Goal: Task Accomplishment & Management: Manage account settings

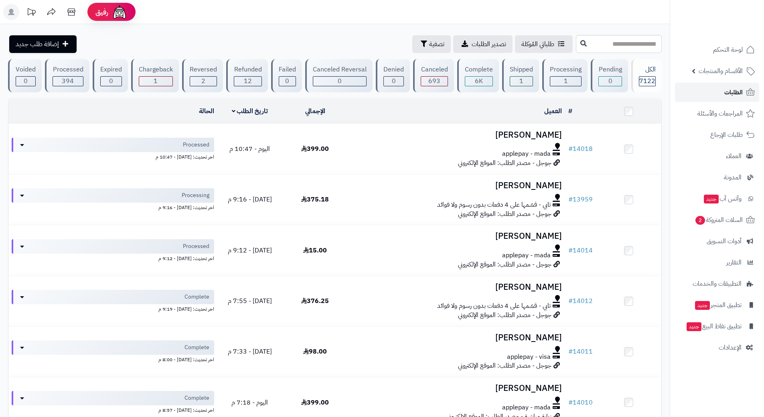
drag, startPoint x: 0, startPoint y: 0, endPoint x: 694, endPoint y: 91, distance: 700.3
click at [694, 91] on link "الطلبات" at bounding box center [717, 92] width 84 height 19
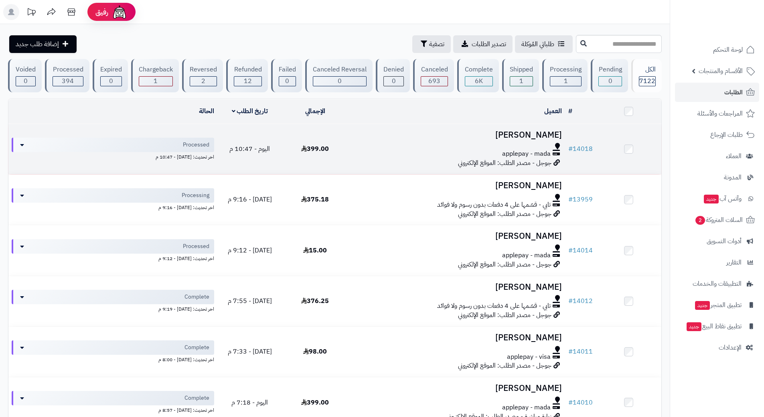
click at [392, 155] on div "applepay - mada" at bounding box center [456, 153] width 211 height 9
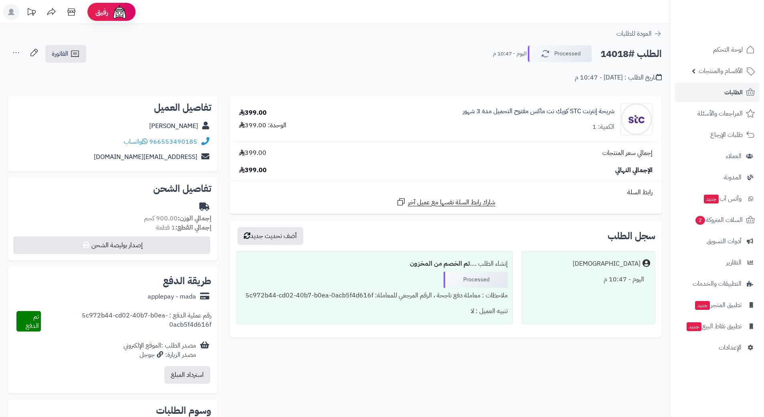
click at [629, 55] on h2 "الطلب #14018" at bounding box center [631, 54] width 61 height 16
copy div "الطلب #14018 Processed"
click at [146, 140] on icon at bounding box center [145, 141] width 6 height 6
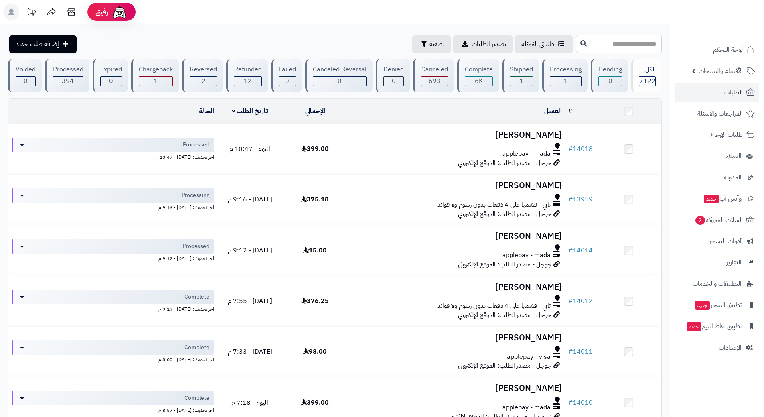
click at [576, 45] on input "text" at bounding box center [619, 44] width 86 height 18
type input "*****"
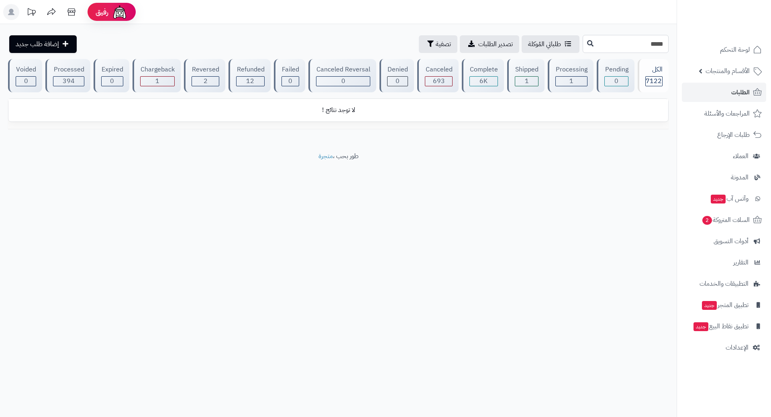
click at [660, 42] on input "*****" at bounding box center [625, 44] width 86 height 18
click at [700, 88] on link "الطلبات" at bounding box center [723, 92] width 84 height 19
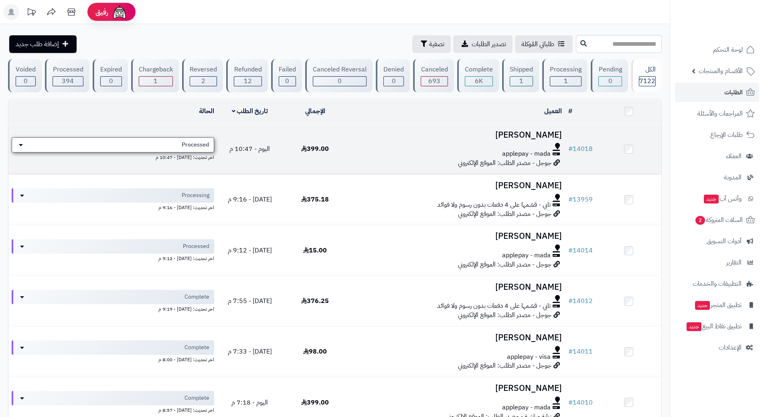
click at [146, 137] on div "Processed" at bounding box center [113, 144] width 203 height 15
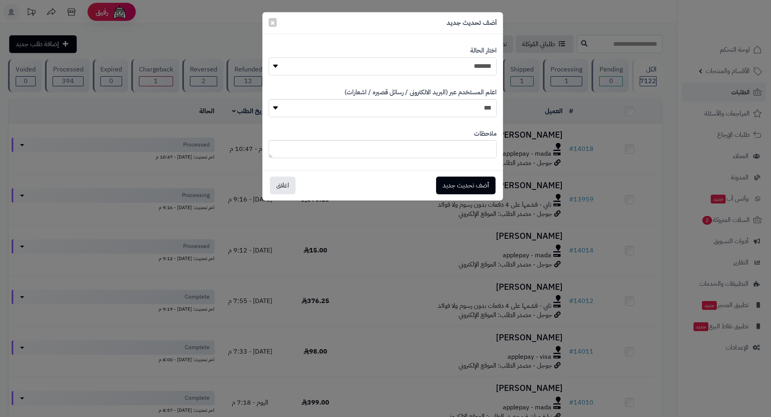
click at [361, 64] on select "**********" at bounding box center [382, 66] width 228 height 18
select select "*"
click at [268, 57] on select "**********" at bounding box center [382, 66] width 228 height 18
click at [473, 177] on button "أضف تحديث جديد" at bounding box center [465, 186] width 59 height 18
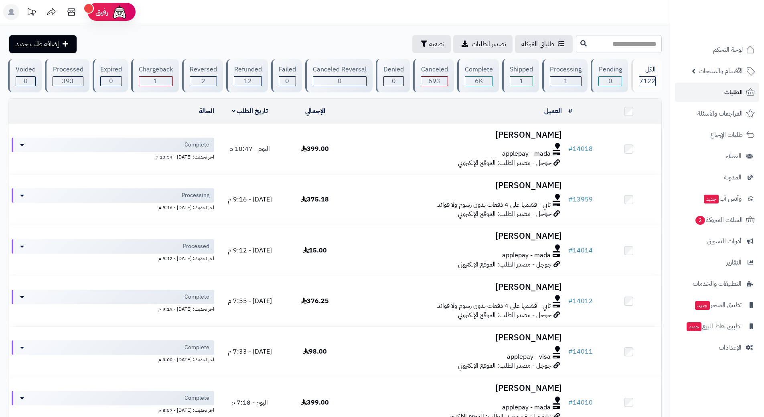
click at [711, 88] on link "الطلبات" at bounding box center [717, 92] width 84 height 19
click at [606, 39] on input "text" at bounding box center [619, 44] width 86 height 18
type input "*****"
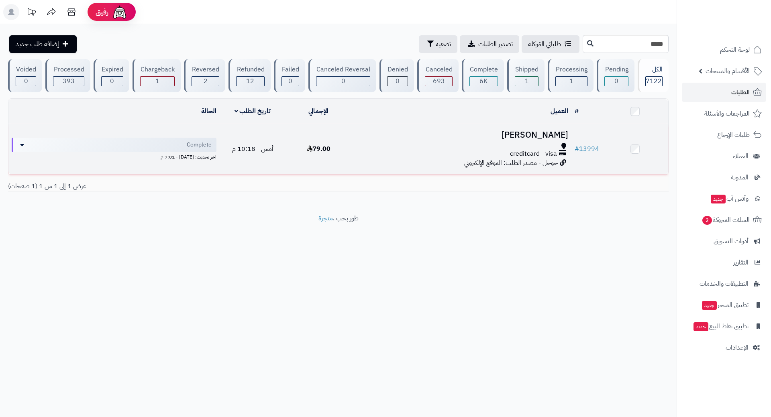
click at [378, 149] on div "creditcard - visa" at bounding box center [461, 153] width 213 height 9
click at [378, 148] on div at bounding box center [461, 146] width 213 height 6
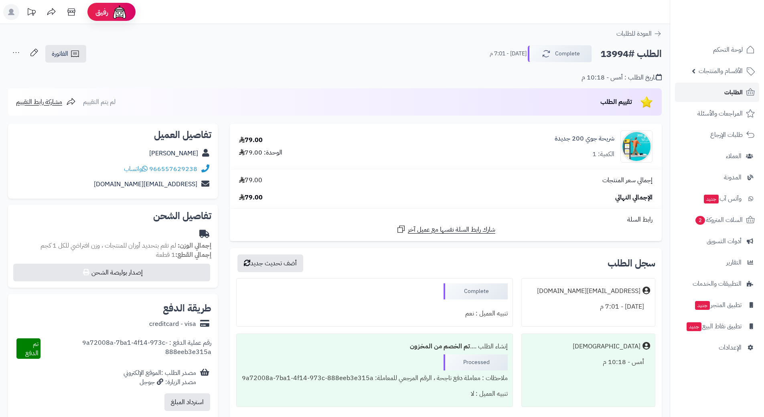
click at [721, 92] on link "الطلبات" at bounding box center [717, 92] width 84 height 19
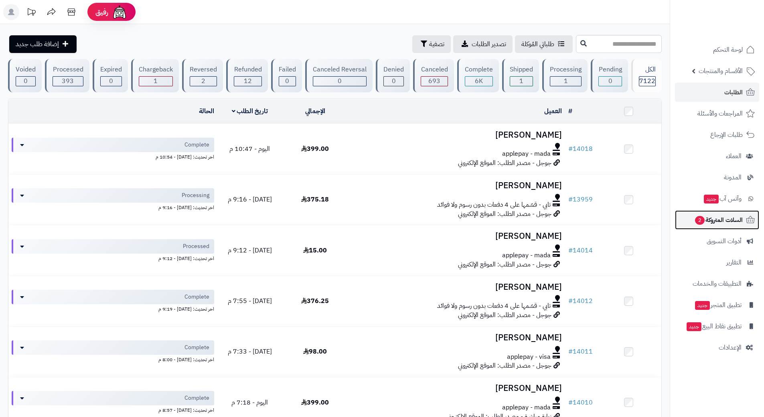
click at [686, 220] on link "السلات المتروكة 2" at bounding box center [717, 219] width 84 height 19
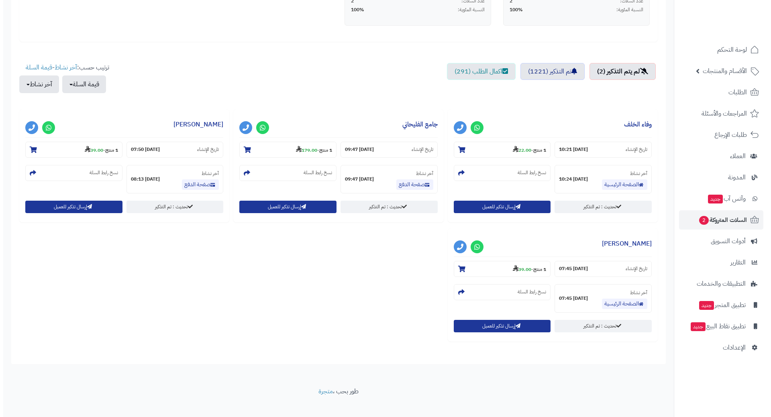
scroll to position [241, 0]
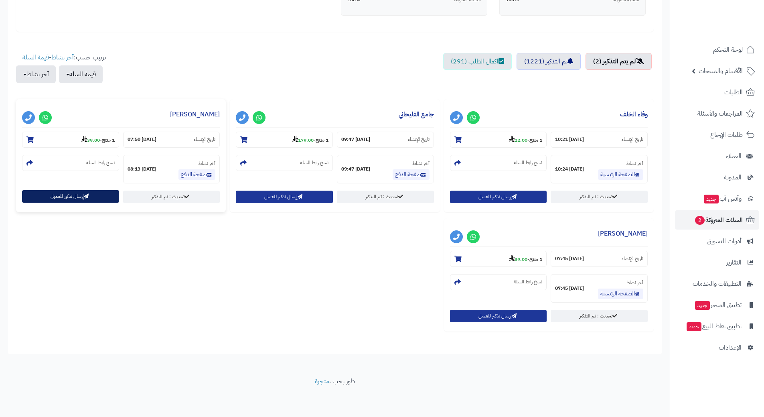
click at [84, 195] on button "إرسال تذكير للعميل" at bounding box center [70, 196] width 97 height 12
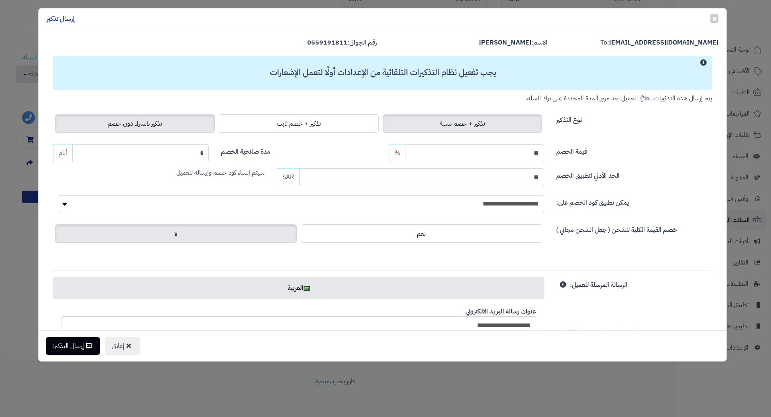
drag, startPoint x: 80, startPoint y: 124, endPoint x: 80, endPoint y: 138, distance: 14.1
click at [80, 124] on label "تذكير بالشراء دون خصم" at bounding box center [135, 123] width 160 height 18
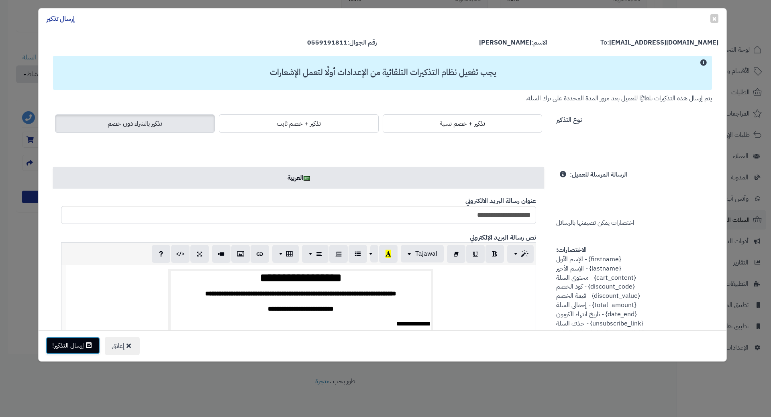
click at [80, 348] on button "إرسال التذكير!" at bounding box center [73, 346] width 54 height 18
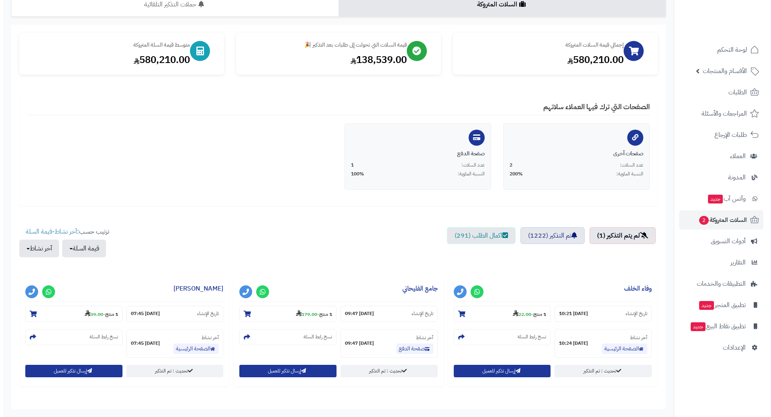
scroll to position [122, 0]
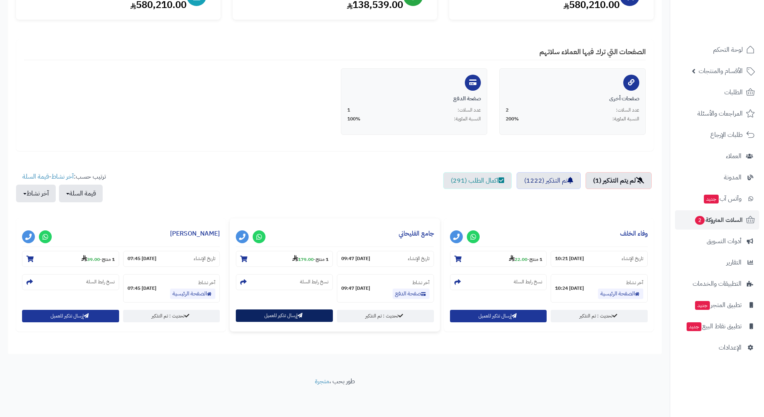
click at [283, 317] on button "إرسال تذكير للعميل" at bounding box center [284, 315] width 97 height 12
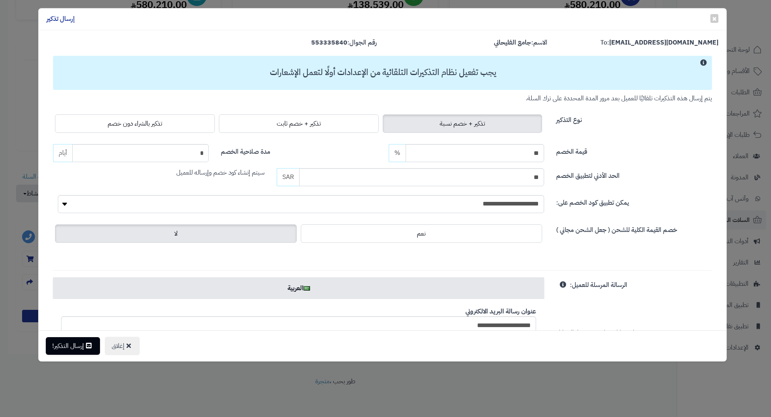
drag, startPoint x: 144, startPoint y: 122, endPoint x: 93, endPoint y: 203, distance: 96.4
click at [144, 122] on span "تذكير بالشراء دون خصم" at bounding box center [135, 124] width 55 height 10
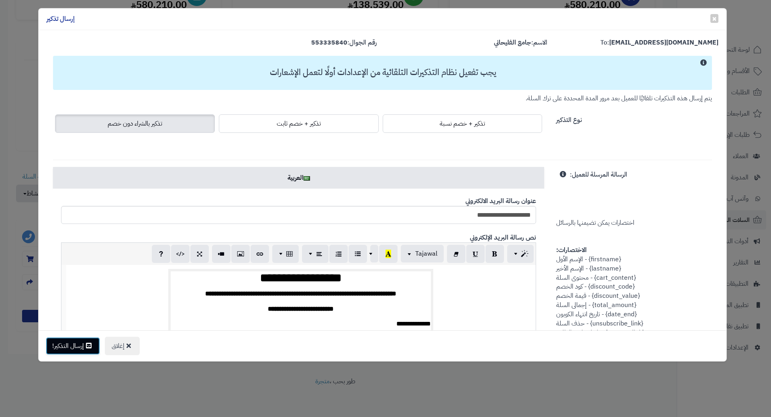
drag, startPoint x: 68, startPoint y: 345, endPoint x: 70, endPoint y: 332, distance: 12.6
click at [68, 345] on button "إرسال التذكير!" at bounding box center [73, 346] width 54 height 18
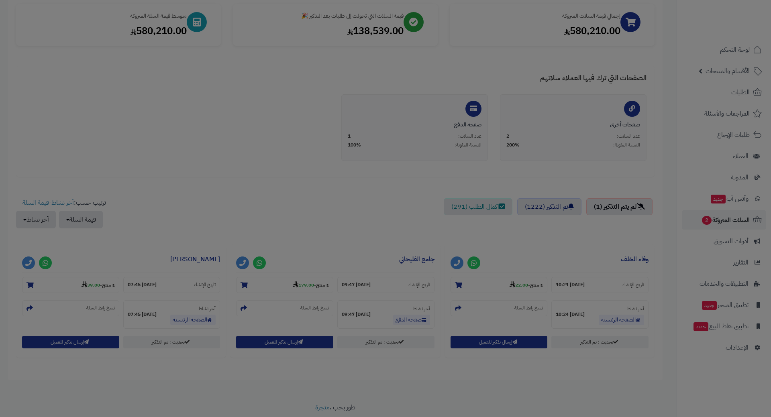
scroll to position [148, 0]
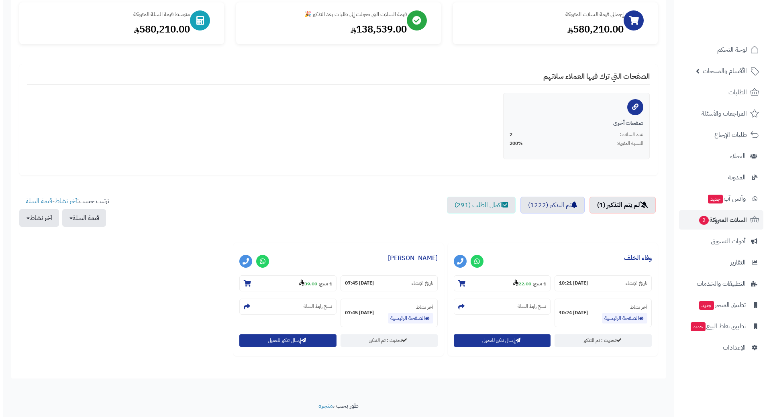
scroll to position [120, 0]
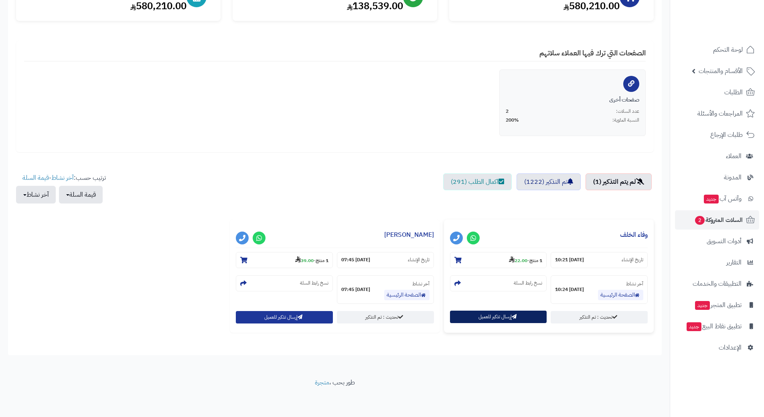
click at [475, 317] on button "إرسال تذكير للعميل" at bounding box center [498, 317] width 97 height 12
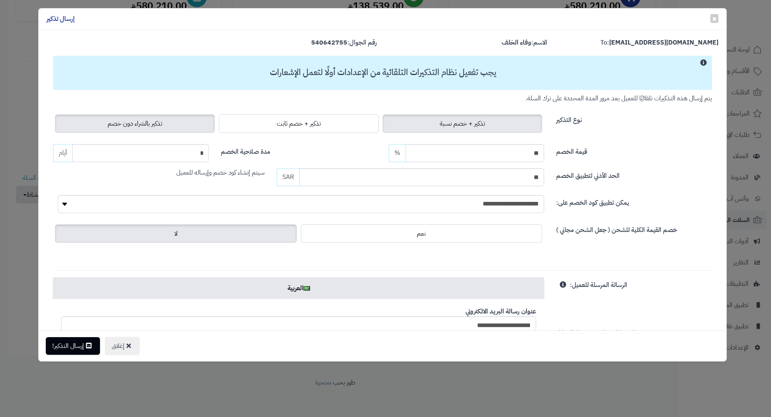
drag, startPoint x: 102, startPoint y: 124, endPoint x: 102, endPoint y: 171, distance: 47.0
click at [102, 124] on label "تذكير بالشراء دون خصم" at bounding box center [135, 123] width 160 height 18
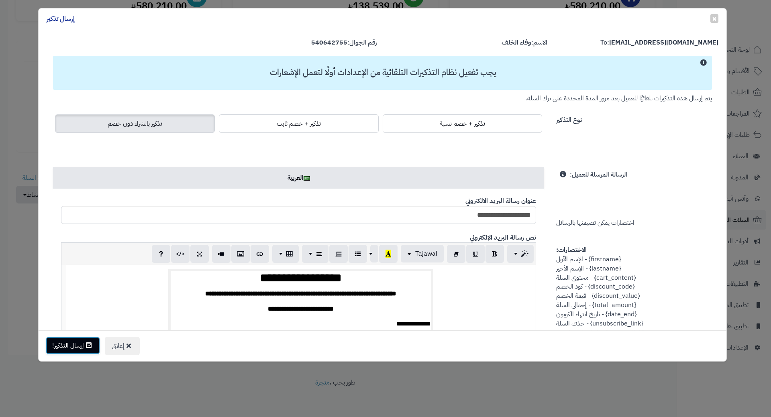
click at [68, 351] on button "إرسال التذكير!" at bounding box center [73, 346] width 54 height 18
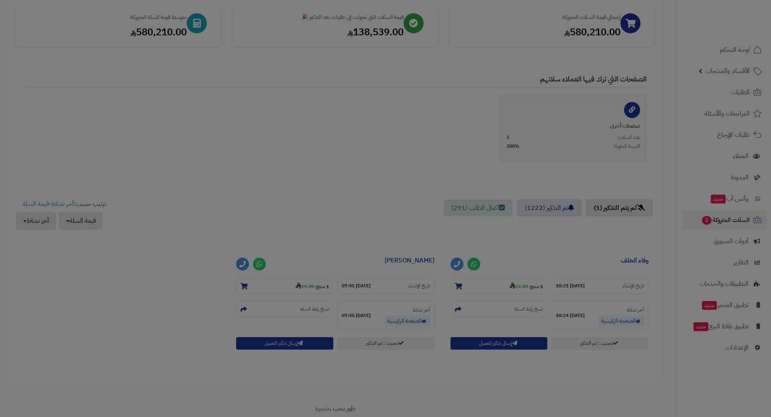
scroll to position [146, 0]
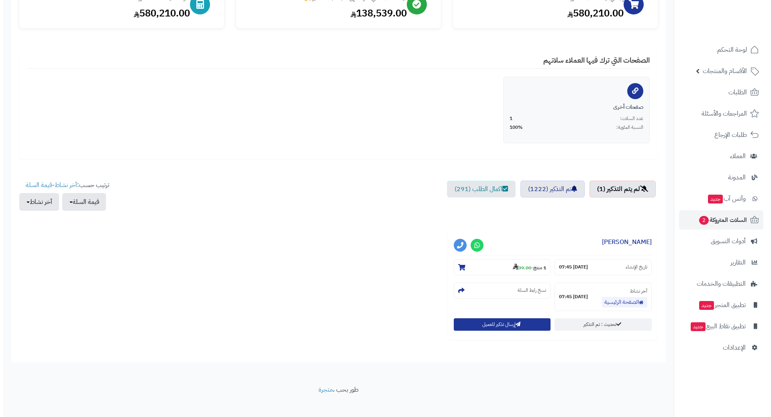
scroll to position [122, 0]
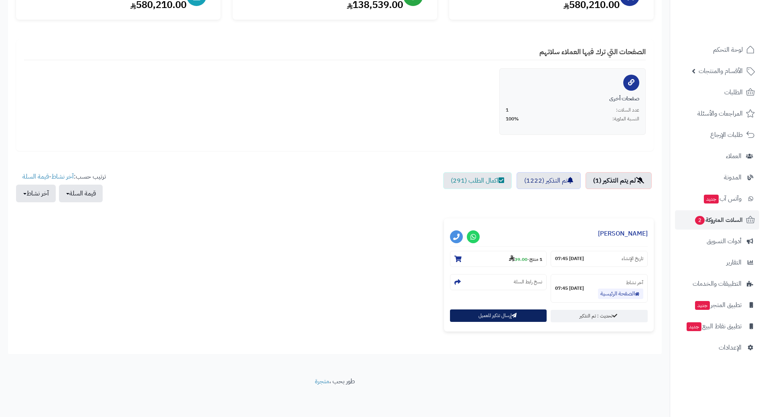
click at [461, 318] on button "إرسال تذكير للعميل" at bounding box center [498, 315] width 97 height 12
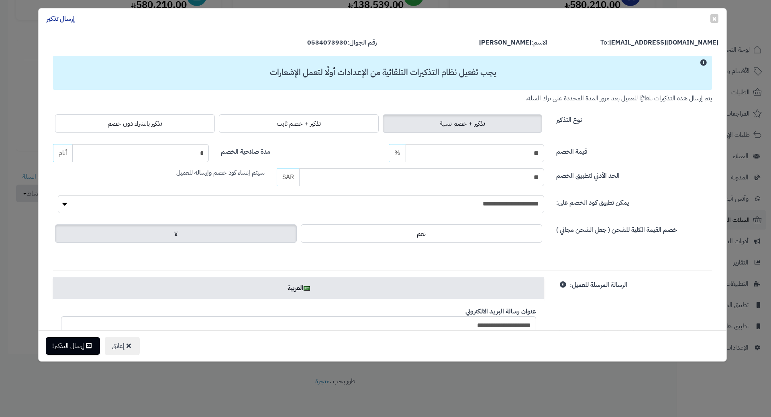
click at [127, 132] on label "تذكير بالشراء دون خصم" at bounding box center [135, 123] width 160 height 18
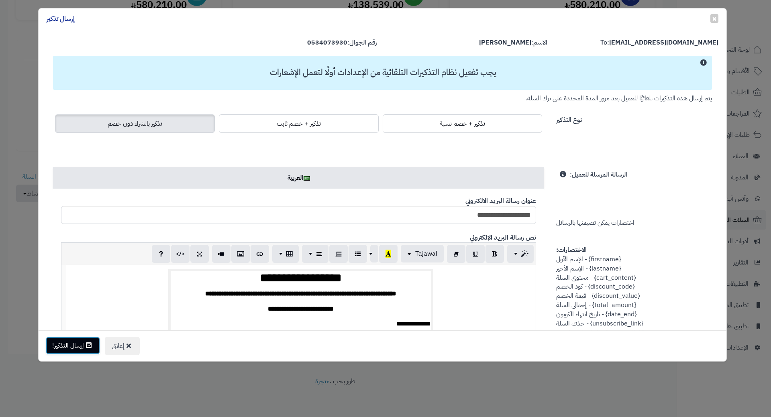
drag, startPoint x: 79, startPoint y: 344, endPoint x: 81, endPoint y: 332, distance: 11.7
click at [79, 344] on button "إرسال التذكير!" at bounding box center [73, 346] width 54 height 18
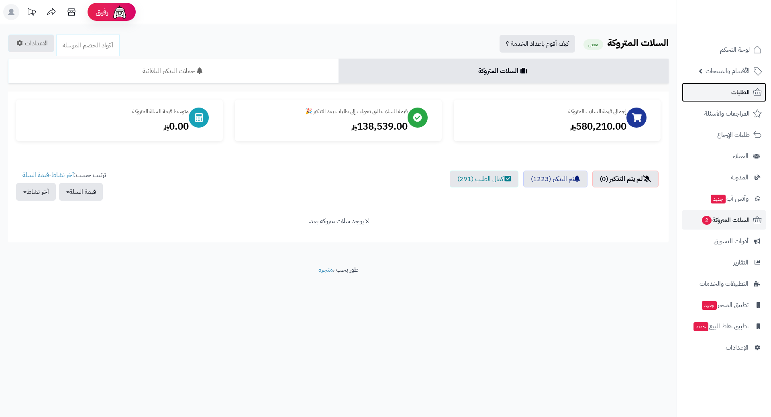
click at [701, 95] on link "الطلبات" at bounding box center [723, 92] width 84 height 19
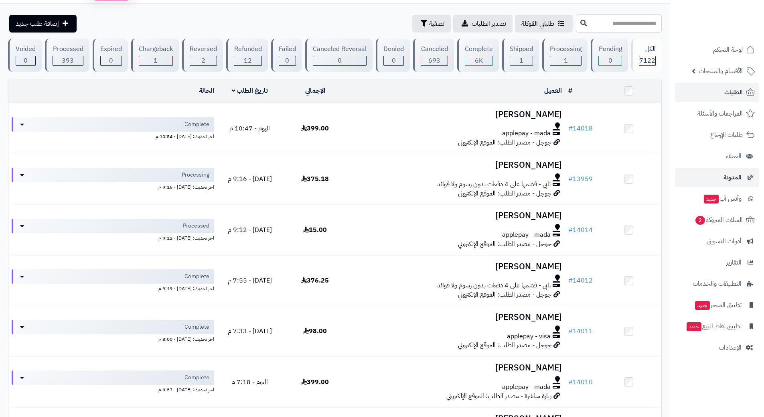
scroll to position [40, 0]
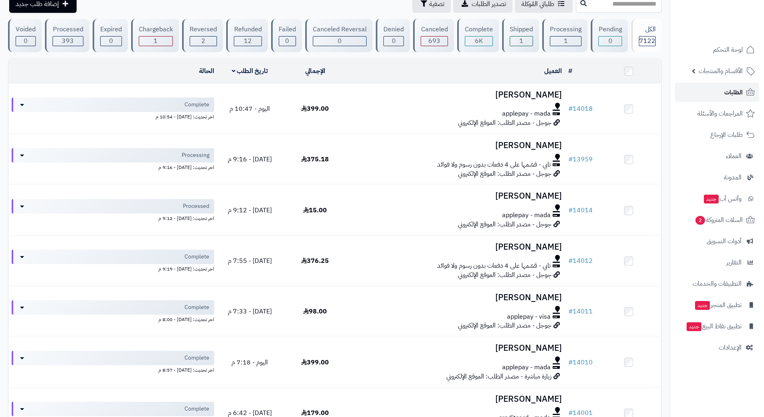
click at [709, 89] on link "الطلبات" at bounding box center [717, 92] width 84 height 19
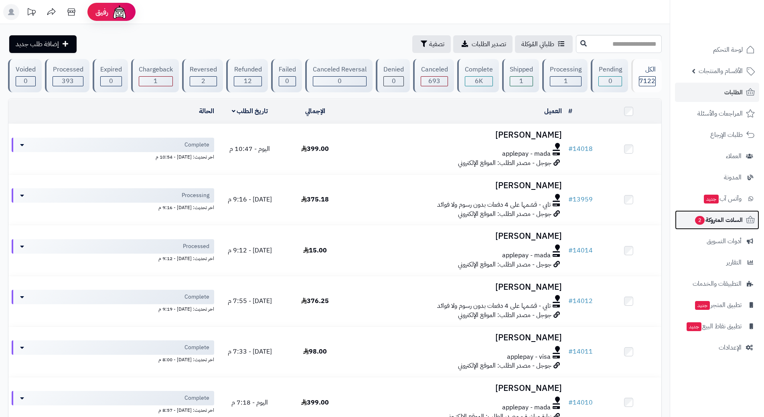
click at [718, 220] on span "السلات المتروكة 2" at bounding box center [719, 219] width 49 height 11
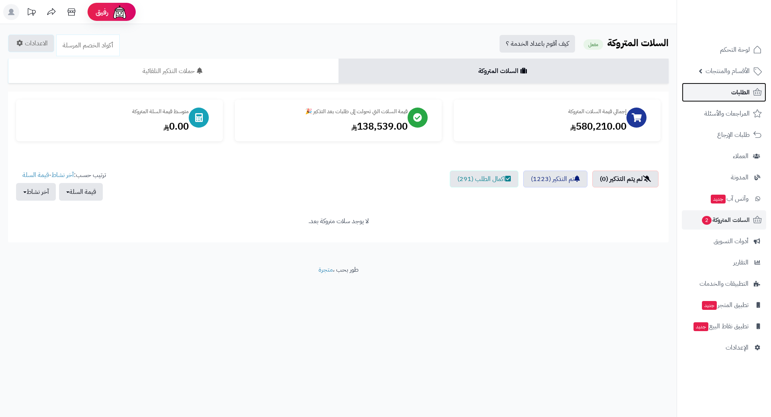
click at [708, 94] on link "الطلبات" at bounding box center [723, 92] width 84 height 19
